Goal: Find specific page/section: Find specific page/section

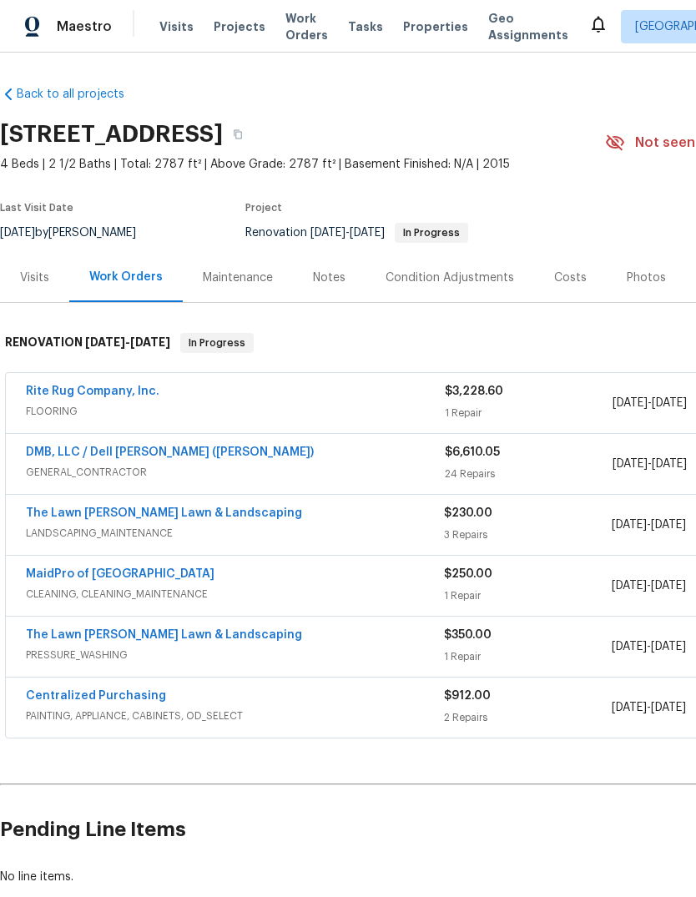
click at [415, 34] on span "Properties" at bounding box center [435, 26] width 65 height 17
